Goal: Use online tool/utility: Utilize a website feature to perform a specific function

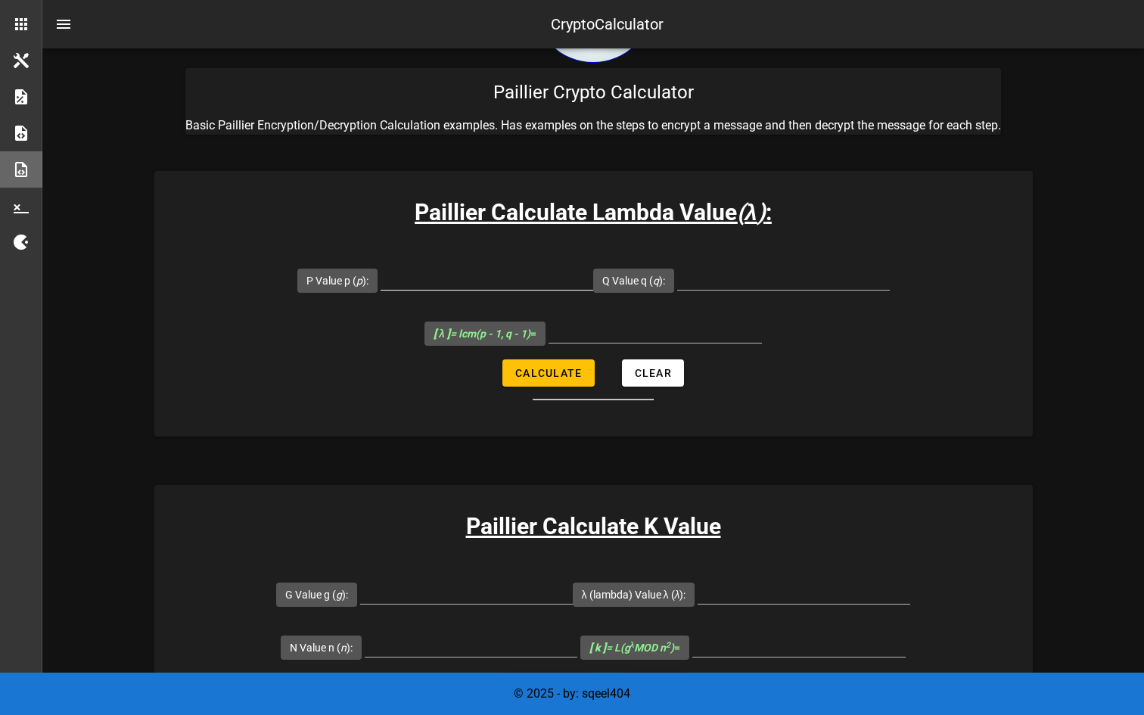
click at [422, 292] on div at bounding box center [487, 286] width 213 height 41
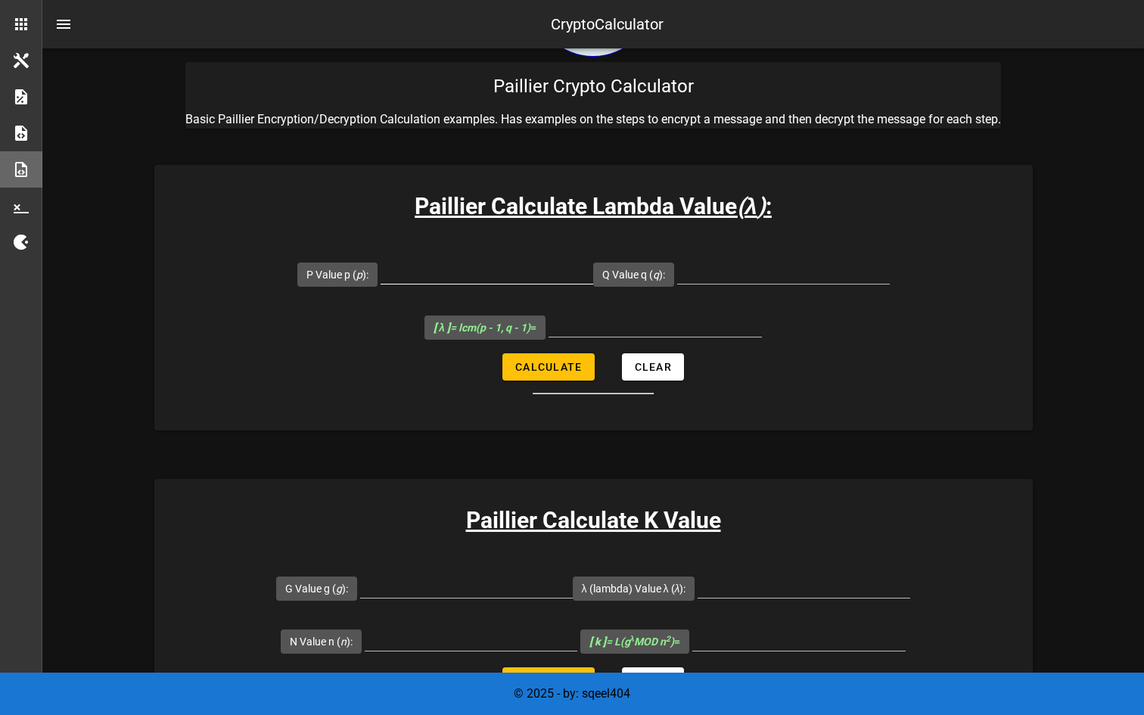
scroll to position [123, 0]
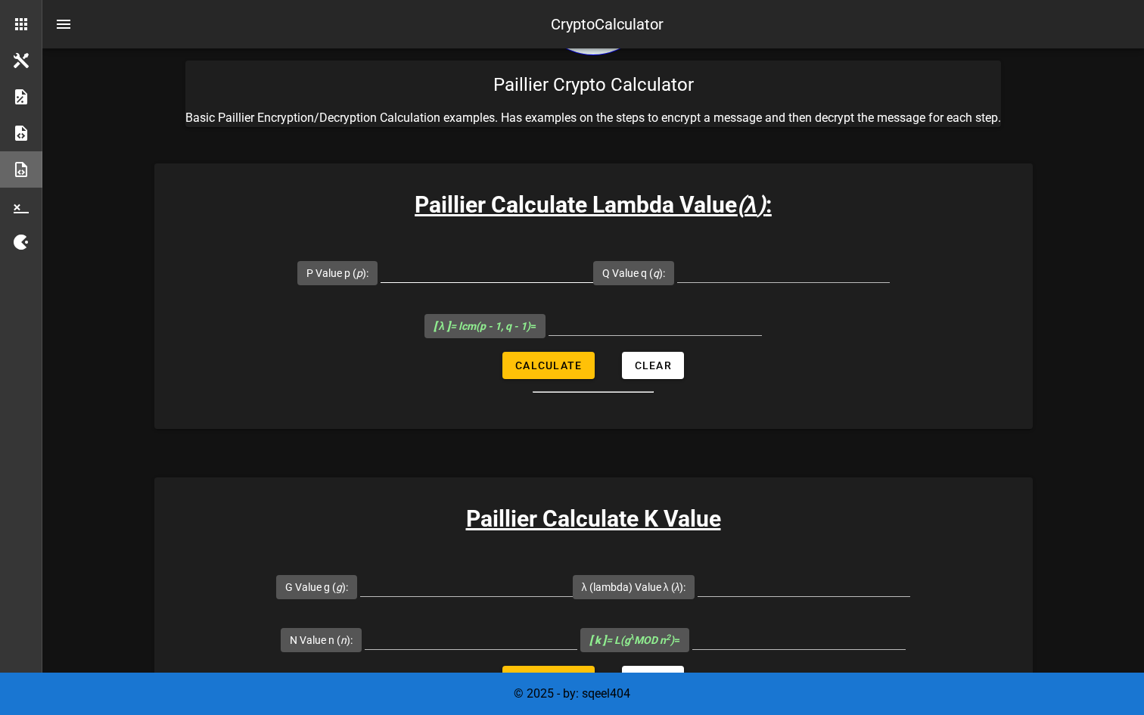
click at [450, 267] on input "P Value p ( p ):" at bounding box center [487, 270] width 213 height 24
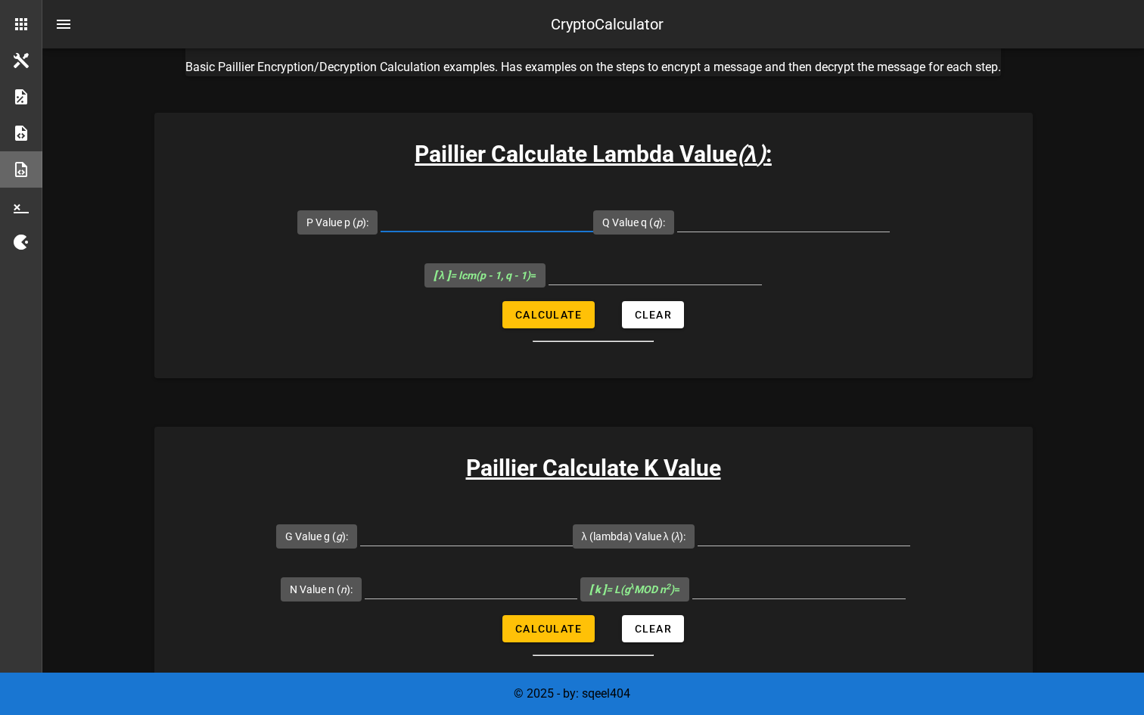
scroll to position [176, 0]
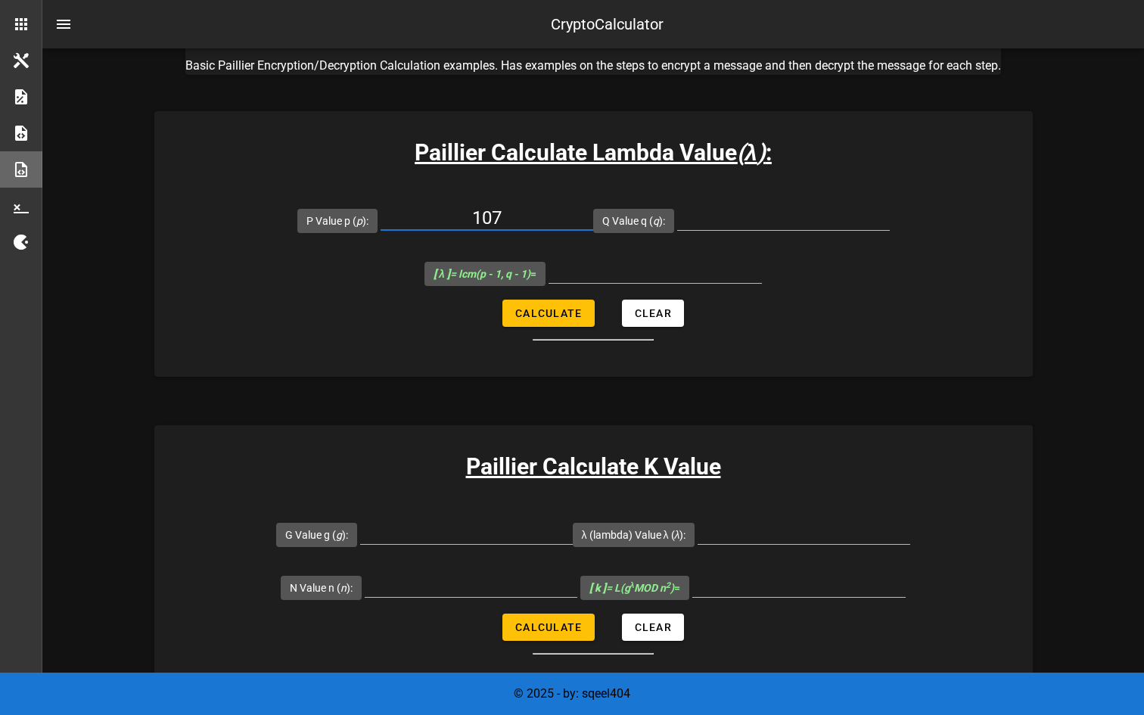
type input "107"
type input "61"
click at [560, 301] on button "Calculate" at bounding box center [549, 313] width 92 height 27
type input "3180"
drag, startPoint x: 684, startPoint y: 269, endPoint x: 587, endPoint y: 269, distance: 96.1
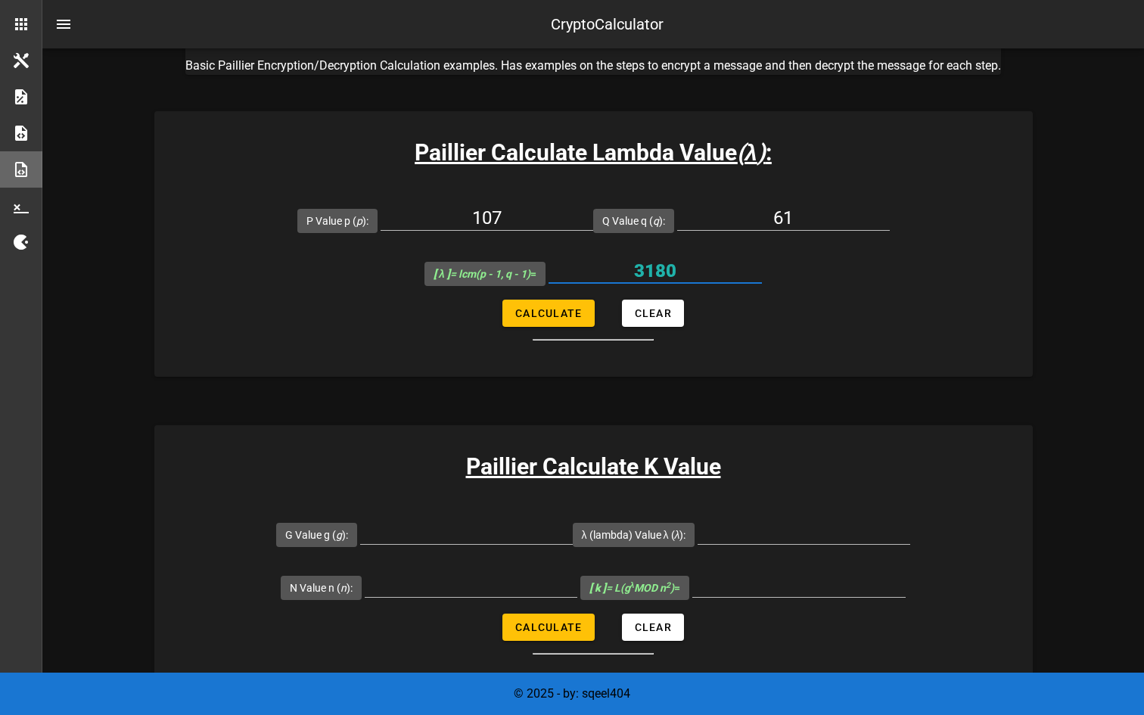
click at [587, 269] on input "3180" at bounding box center [655, 271] width 213 height 24
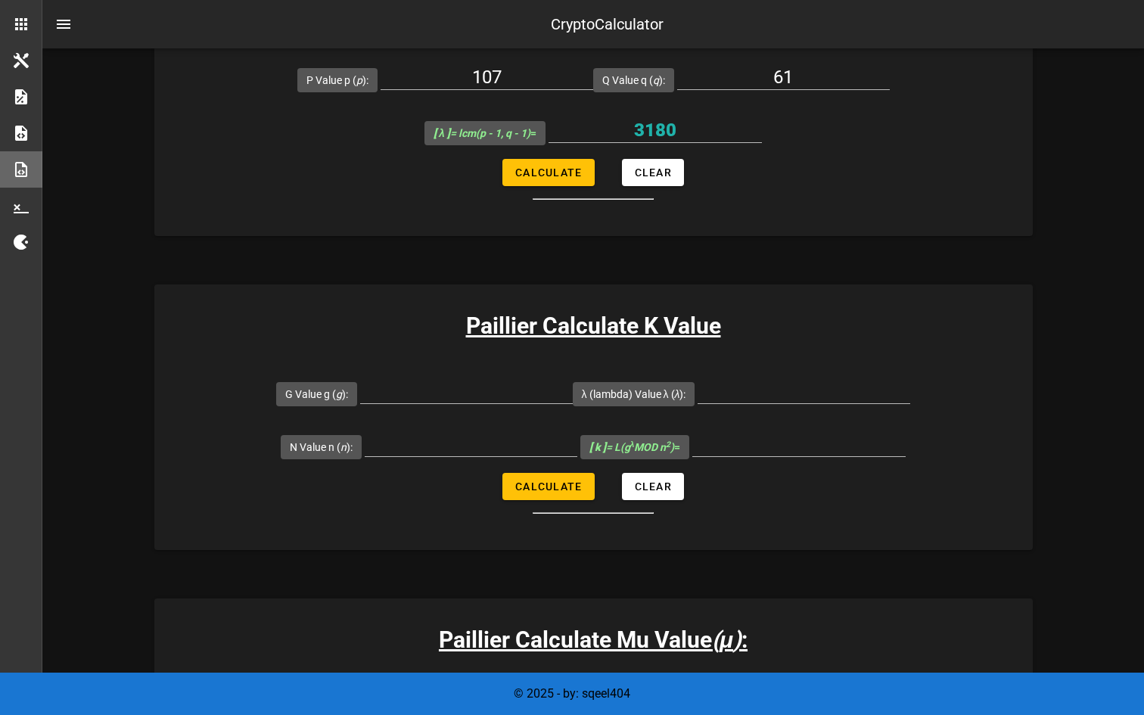
scroll to position [324, 0]
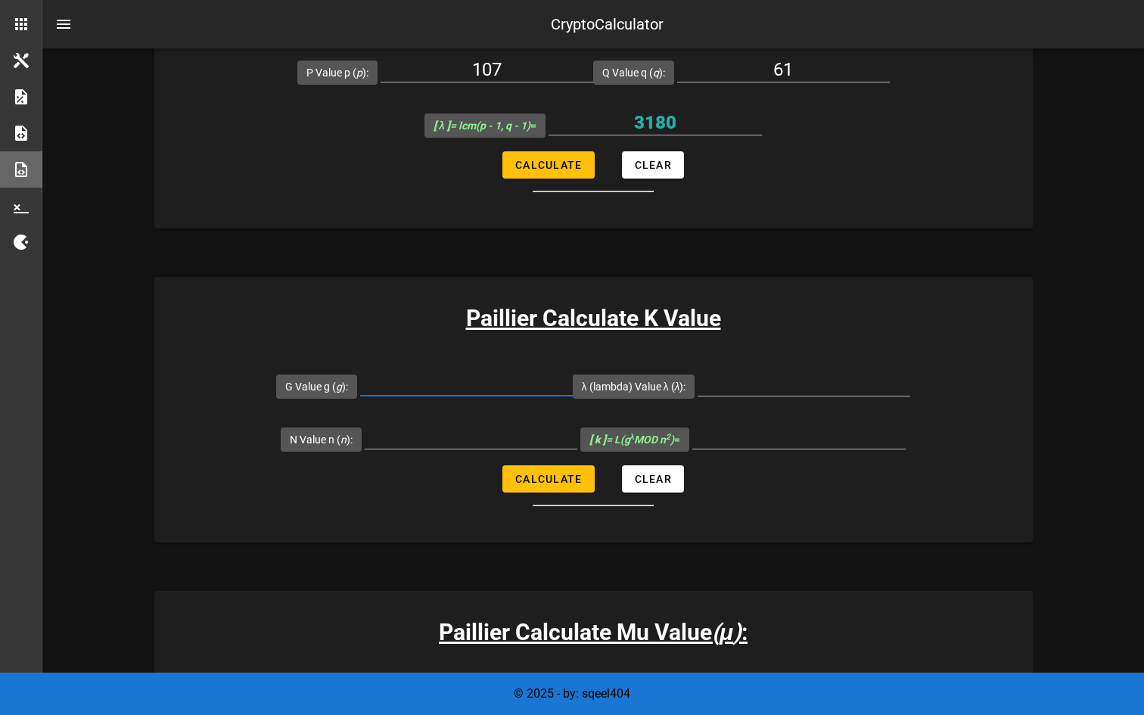
click at [530, 391] on input "G Value g ( g ):" at bounding box center [466, 384] width 213 height 24
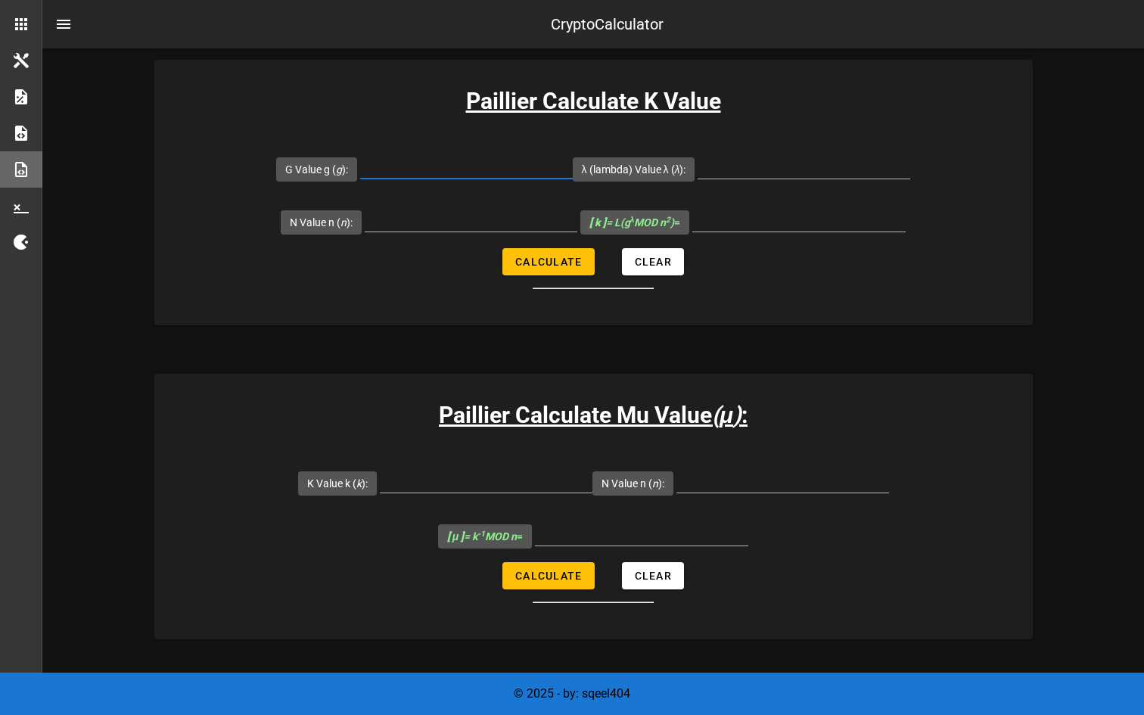
scroll to position [494, 0]
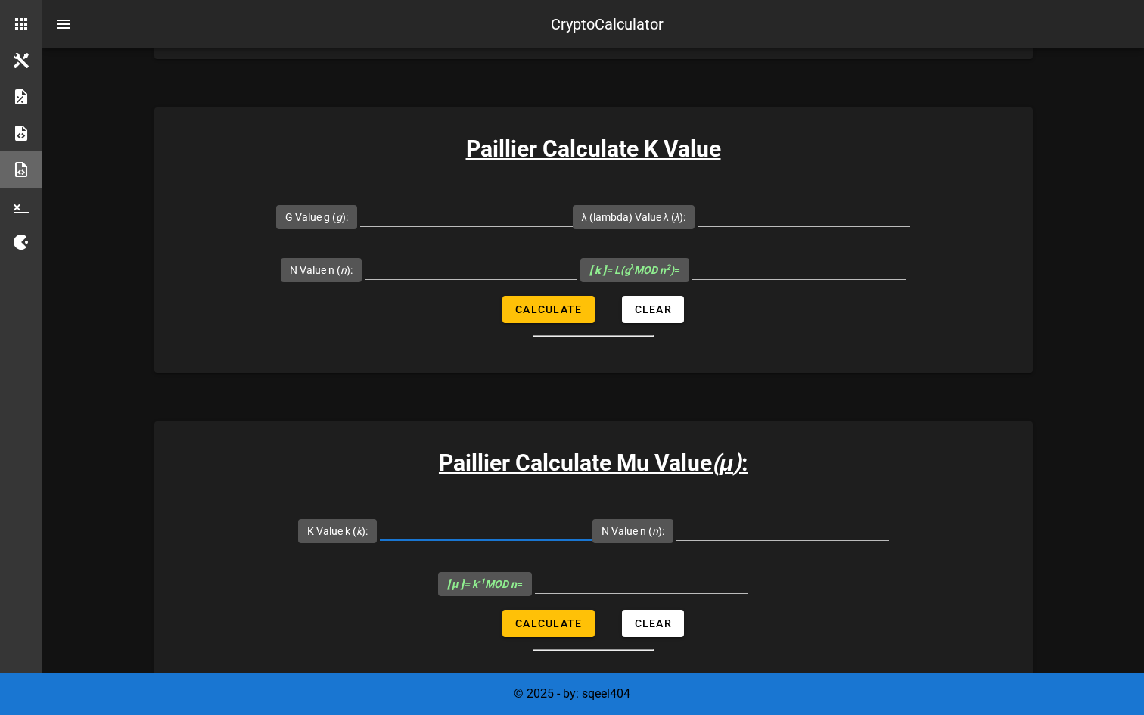
click at [462, 525] on input "K Value k ( k ):" at bounding box center [486, 528] width 213 height 24
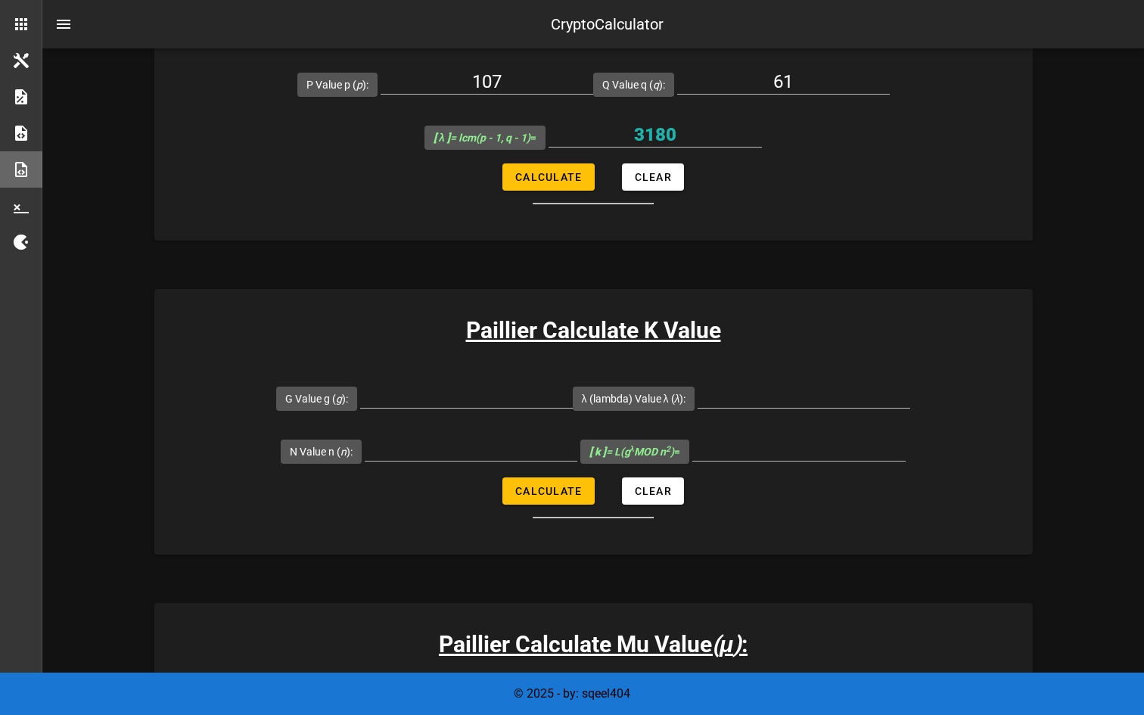
scroll to position [292, 0]
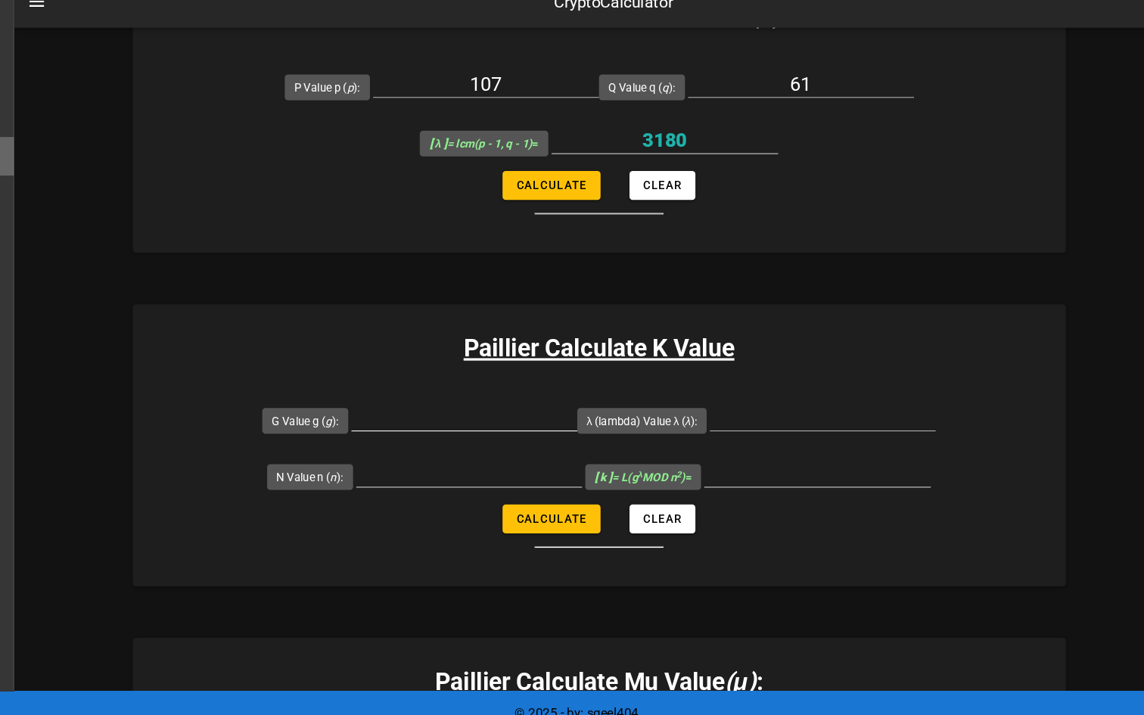
click at [490, 419] on input "G Value g ( g ):" at bounding box center [466, 415] width 213 height 24
click at [688, 157] on input "3180" at bounding box center [655, 154] width 213 height 24
click at [755, 415] on input "λ (lambda) Value λ ( λ ):" at bounding box center [804, 415] width 213 height 24
paste input "3180"
type input "3180"
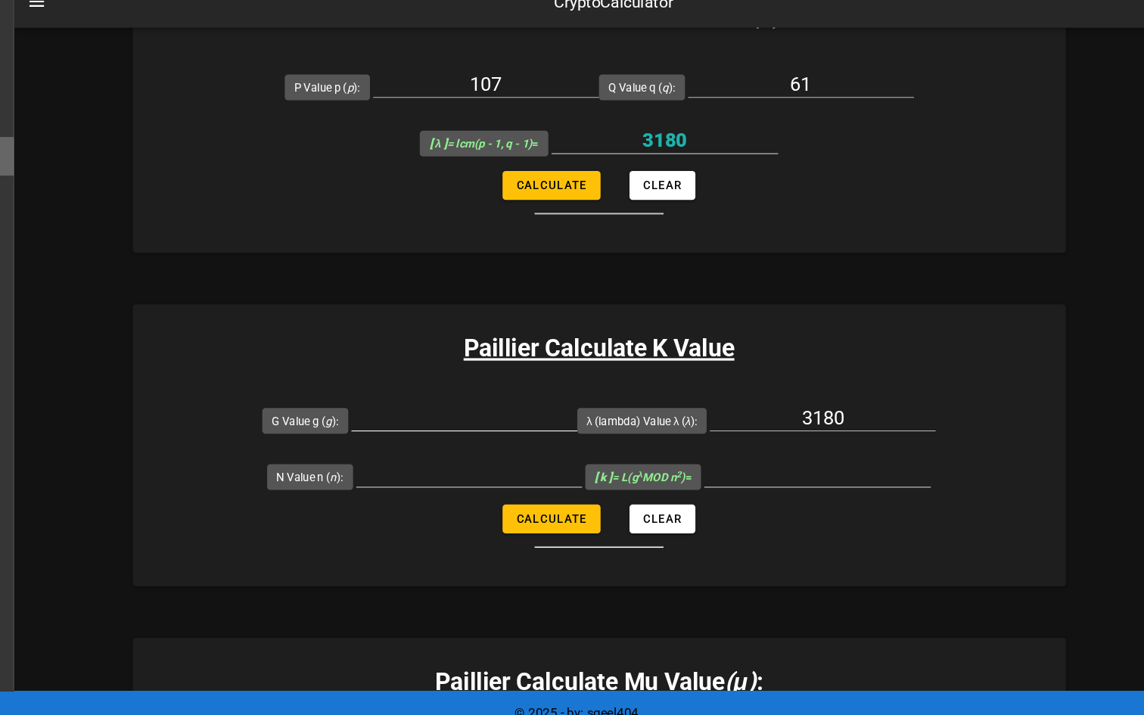
click at [503, 438] on div at bounding box center [466, 439] width 213 height 11
click at [497, 422] on input "G Value g ( g ):" at bounding box center [466, 415] width 213 height 24
paste input "7019"
type input "7019"
click at [499, 475] on input "N Value n ( n ):" at bounding box center [471, 468] width 213 height 24
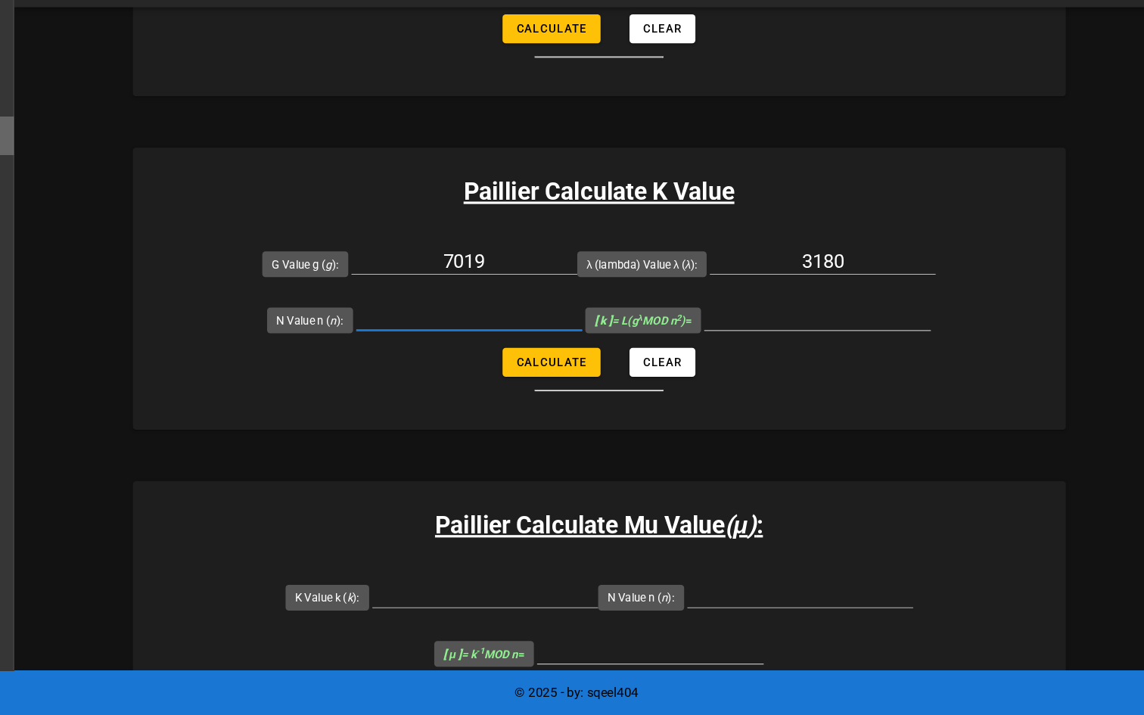
scroll to position [421, 0]
paste input "6527"
type input "6527"
click at [574, 388] on button "Calculate" at bounding box center [549, 382] width 92 height 27
type input "5143"
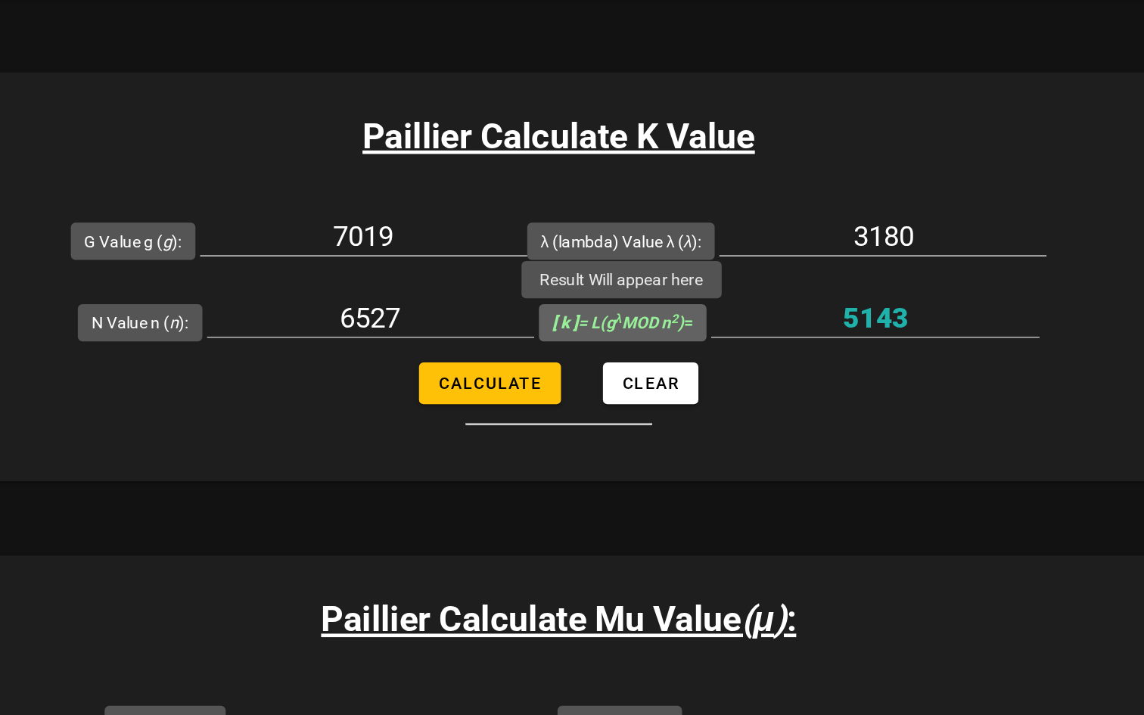
click at [671, 338] on sup "2" at bounding box center [668, 340] width 5 height 10
click at [693, 338] on input "5143" at bounding box center [799, 340] width 213 height 24
drag, startPoint x: 688, startPoint y: 347, endPoint x: 588, endPoint y: 346, distance: 99.9
click at [588, 346] on span "[ k ] = L(g λ MOD n 2 ) =" at bounding box center [636, 343] width 110 height 24
click at [590, 346] on b "[ k ]" at bounding box center [598, 343] width 17 height 12
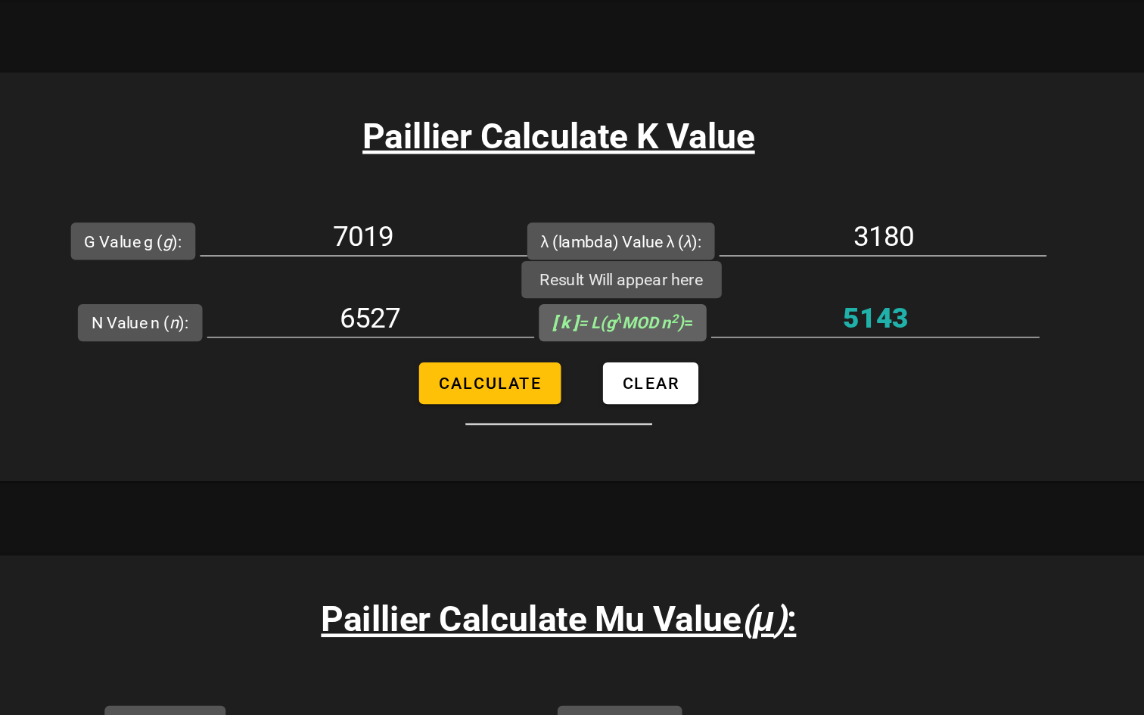
click at [693, 346] on input "5143" at bounding box center [799, 340] width 213 height 24
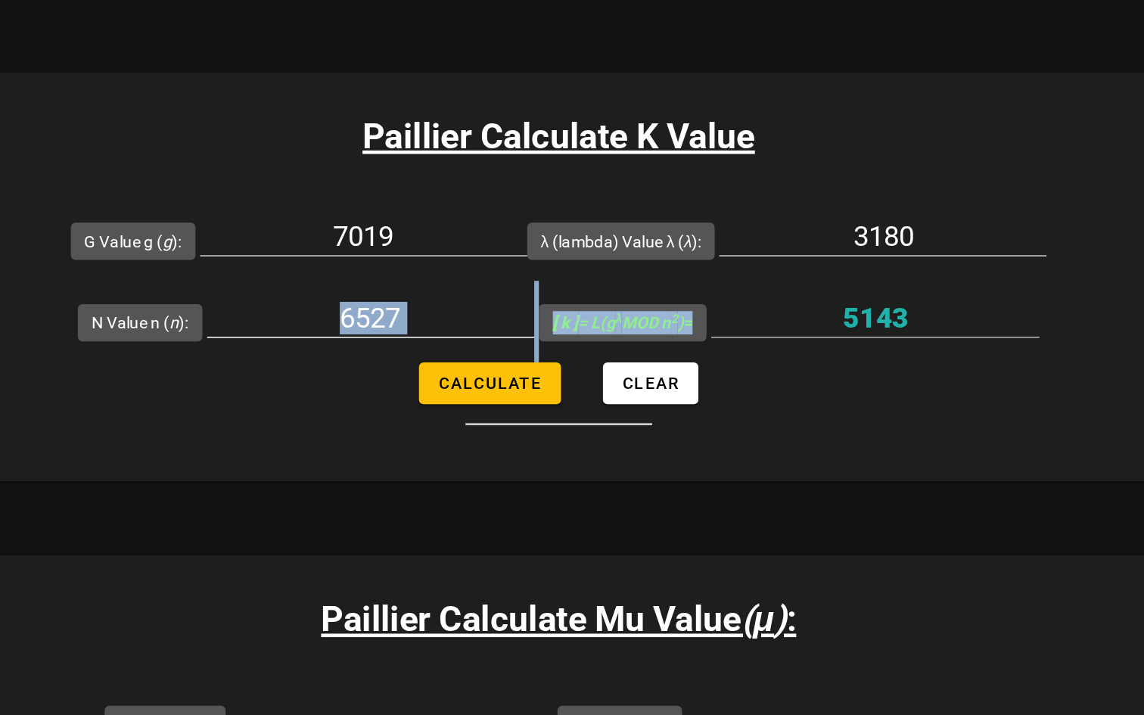
drag, startPoint x: 680, startPoint y: 341, endPoint x: 537, endPoint y: 341, distance: 143.8
click at [537, 341] on form "G Value g ( g ): 7019 λ (lambda) Value λ ( λ ): 3180 N Value n ( n ): 6527 [ k …" at bounding box center [593, 336] width 879 height 147
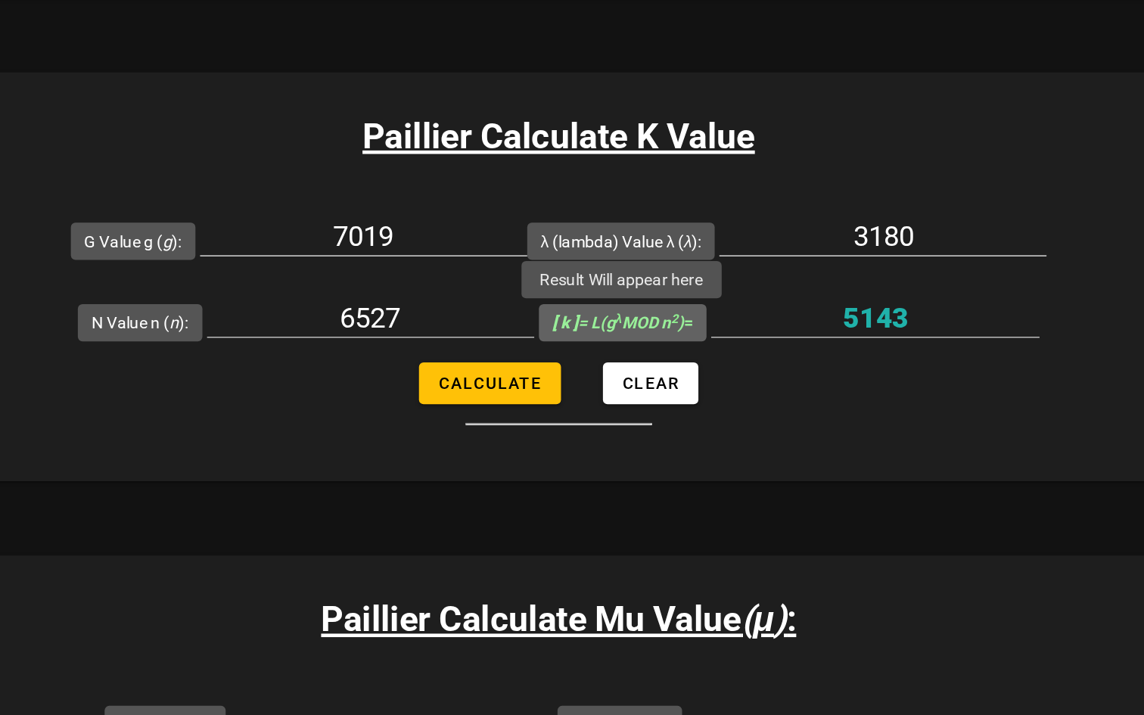
click at [649, 349] on label "[ k ] = L(g λ MOD n 2 ) =" at bounding box center [636, 342] width 92 height 15
click at [693, 349] on input "5143" at bounding box center [799, 340] width 213 height 24
click at [680, 342] on span "[ k ] = L(g λ MOD n 2 ) =" at bounding box center [636, 343] width 92 height 12
click at [693, 342] on input "5143" at bounding box center [799, 340] width 213 height 24
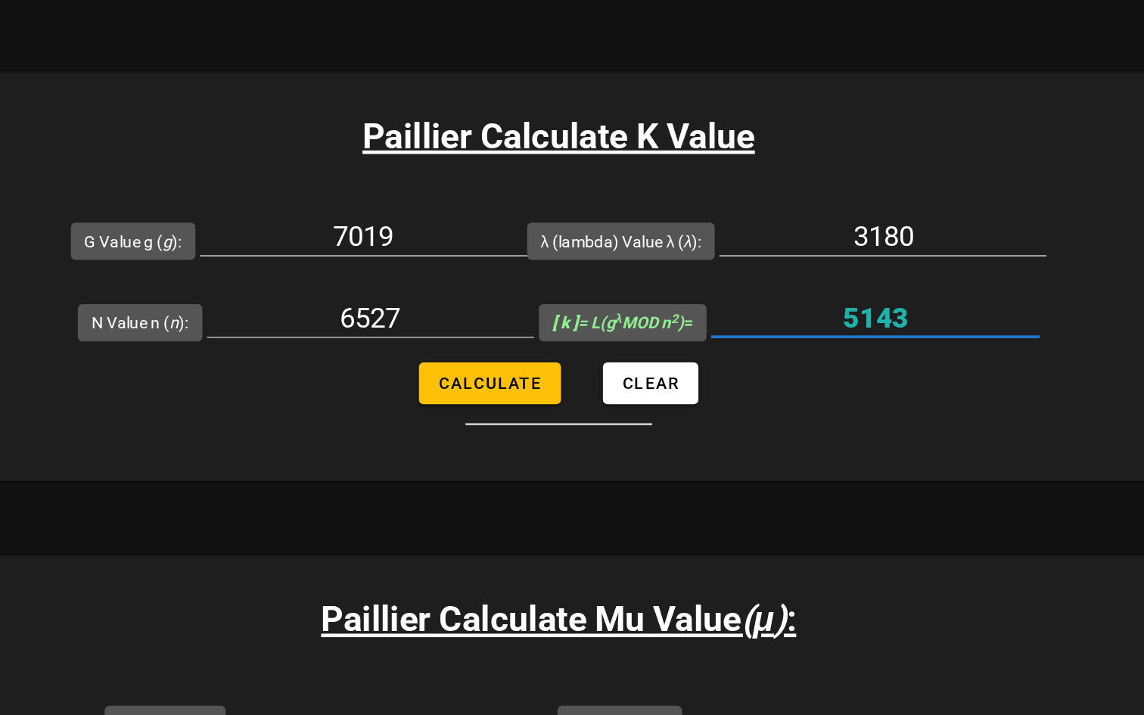
drag, startPoint x: 822, startPoint y: 338, endPoint x: 744, endPoint y: 338, distance: 78.0
click at [744, 338] on input "5143" at bounding box center [799, 340] width 213 height 24
click at [817, 342] on input "5143" at bounding box center [799, 340] width 213 height 24
drag, startPoint x: 826, startPoint y: 342, endPoint x: 749, endPoint y: 341, distance: 76.5
click at [749, 341] on input "5143" at bounding box center [799, 340] width 213 height 24
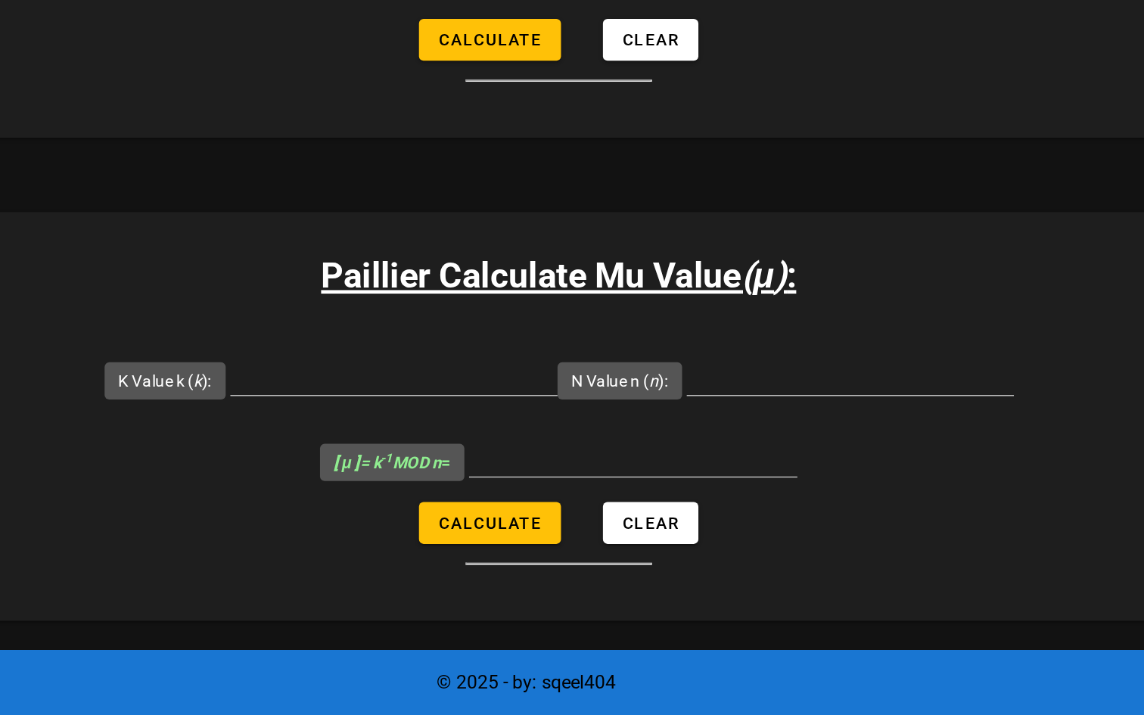
scroll to position [538, 0]
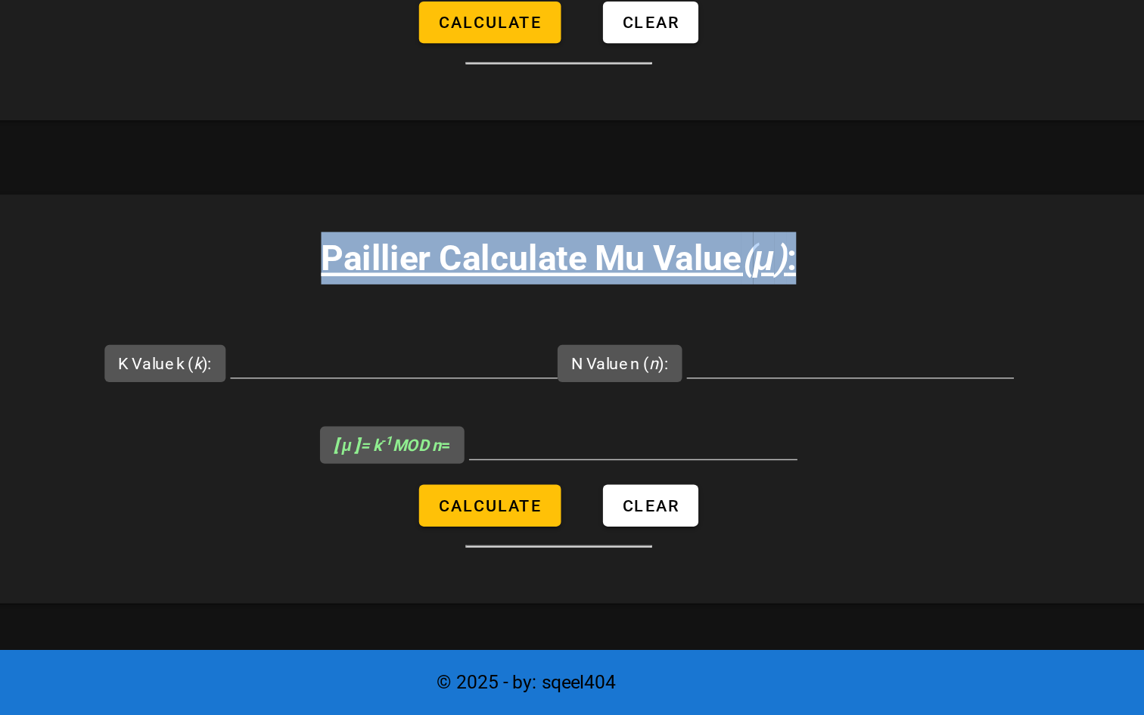
drag, startPoint x: 751, startPoint y: 422, endPoint x: 411, endPoint y: 420, distance: 339.9
click at [411, 420] on h3 "Paillier Calculate Mu Value ( μ ) :" at bounding box center [593, 418] width 879 height 34
copy h3 "Paillier Calculate Mu Value ( μ )"
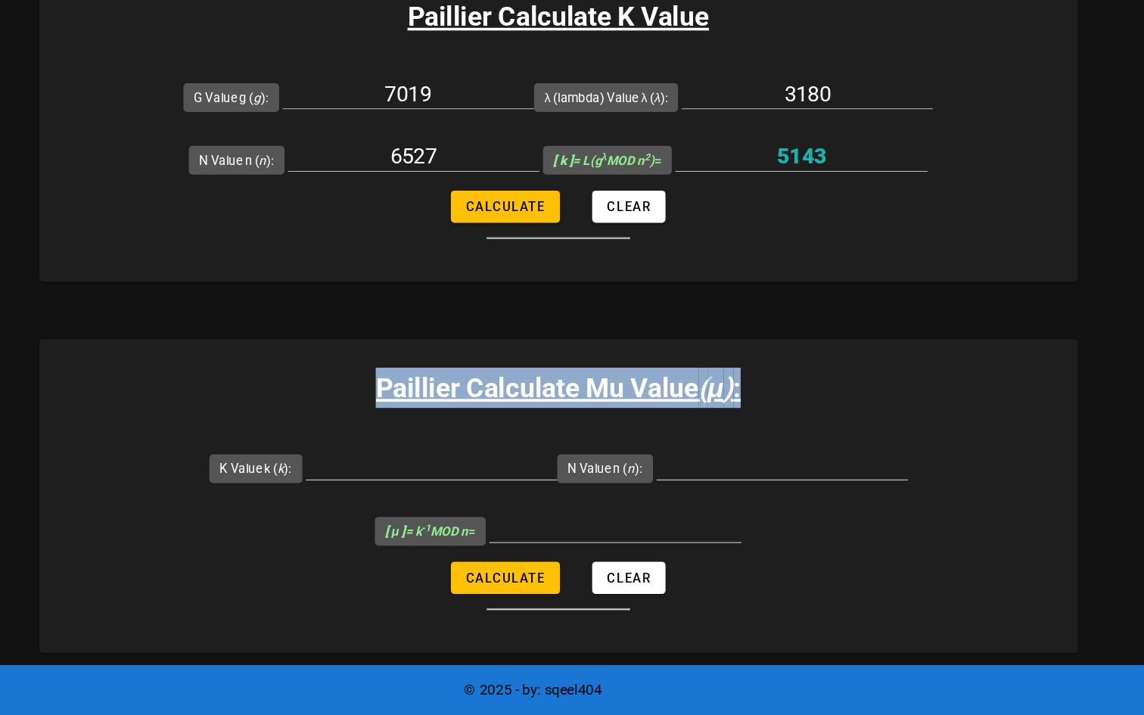
scroll to position [604, 0]
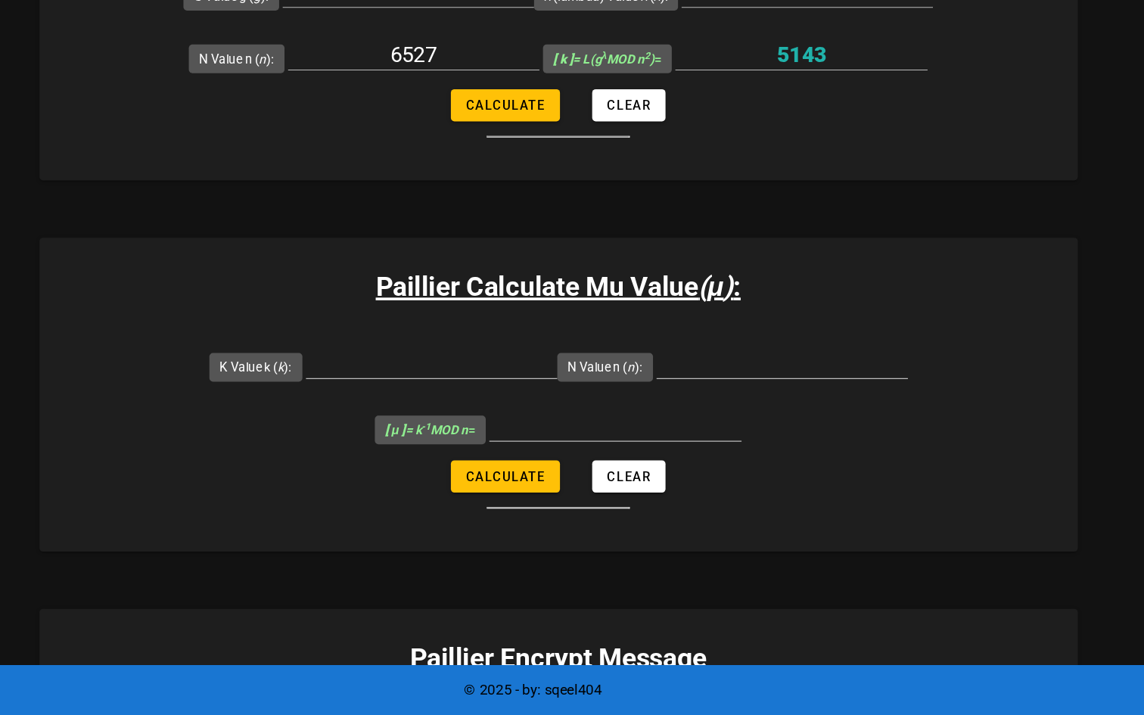
click at [777, 354] on h3 "Paillier Calculate Mu Value ( μ ) :" at bounding box center [593, 352] width 879 height 34
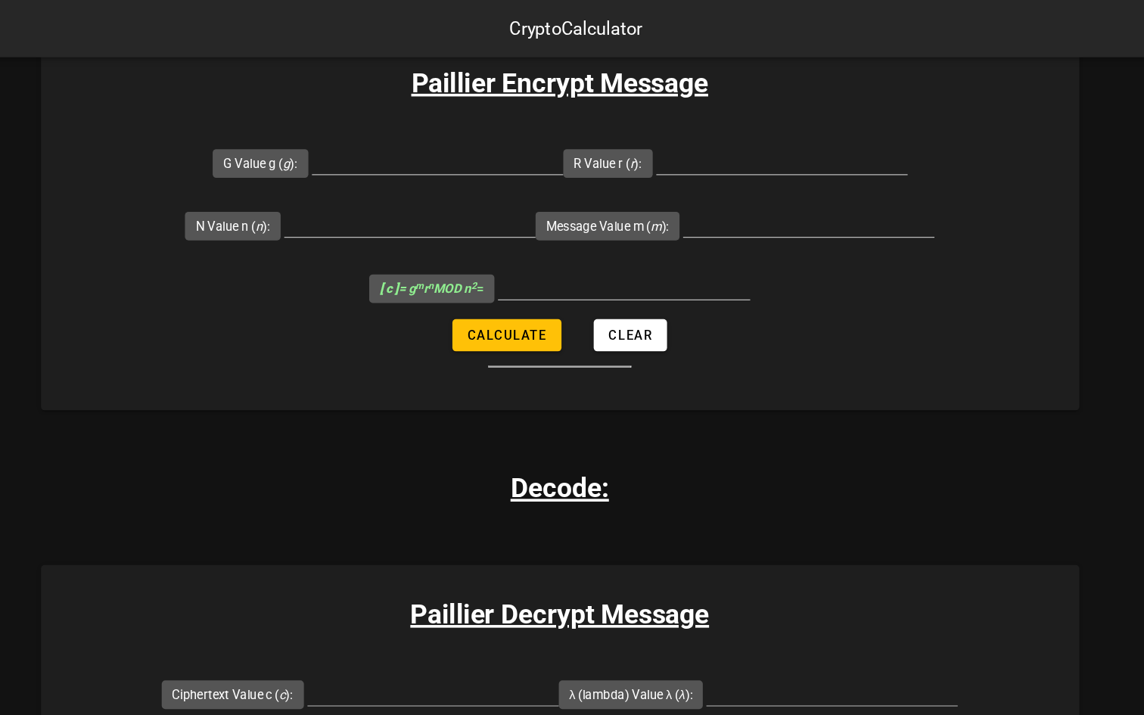
scroll to position [497, 0]
